Goal: Navigation & Orientation: Go to known website

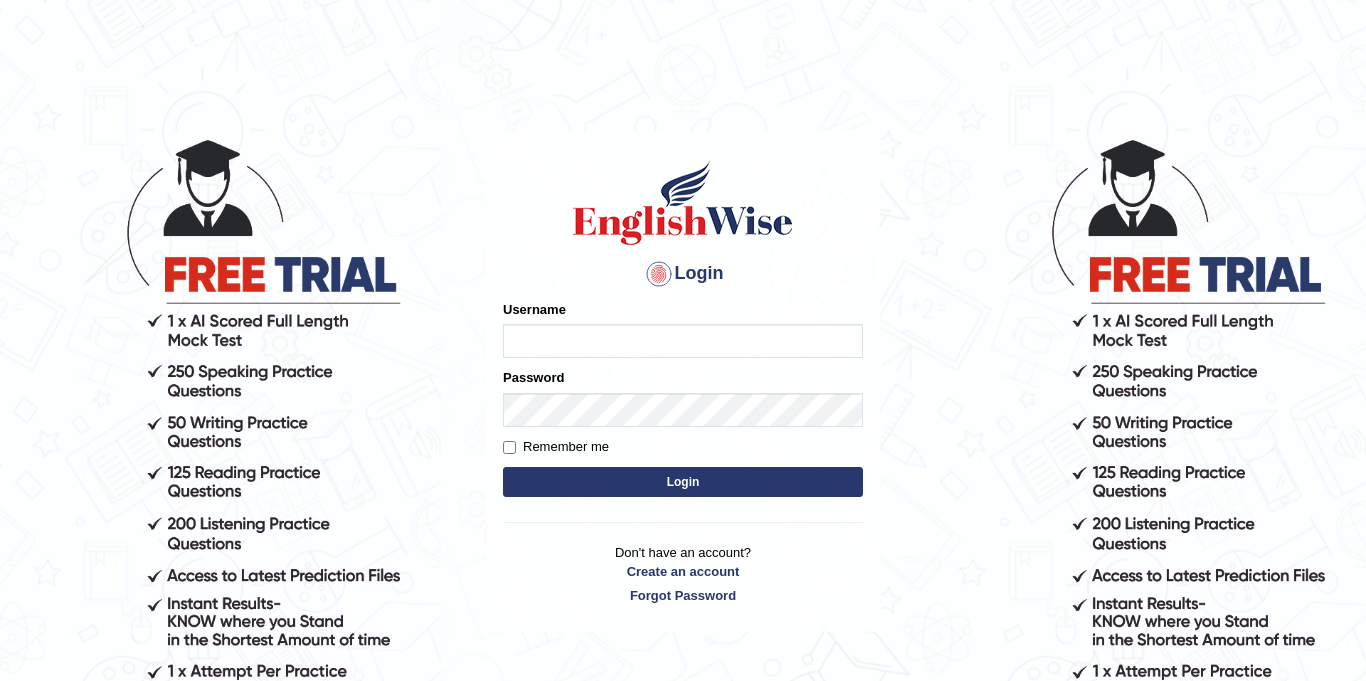
type input "Jolinaseva"
click at [562, 467] on button "Login" at bounding box center [683, 482] width 360 height 30
